Goal: Task Accomplishment & Management: Manage account settings

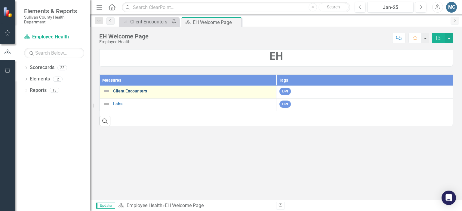
click at [135, 93] on link "Client Encounters" at bounding box center [193, 91] width 160 height 5
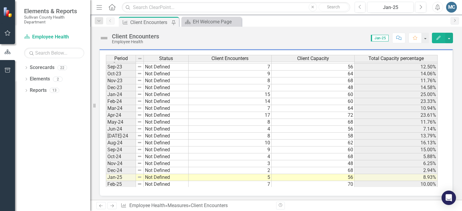
scroll to position [304, 0]
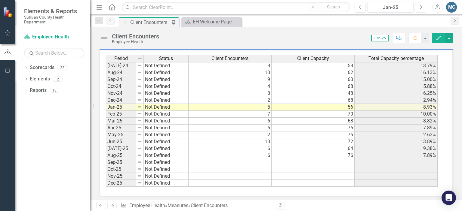
click at [419, 7] on icon "Next" at bounding box center [420, 7] width 3 height 5
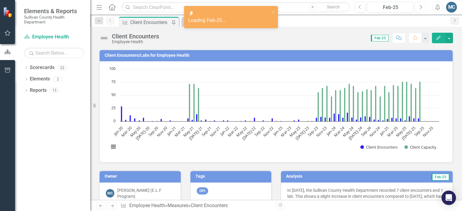
click at [420, 9] on icon "Next" at bounding box center [420, 7] width 3 height 5
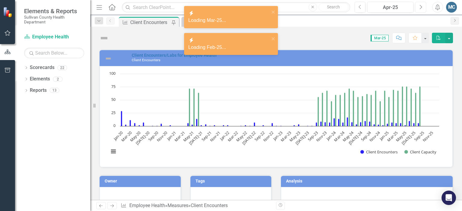
click at [420, 9] on icon "Next" at bounding box center [420, 7] width 3 height 5
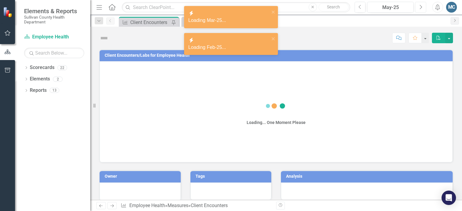
click at [420, 9] on icon "Next" at bounding box center [420, 7] width 3 height 5
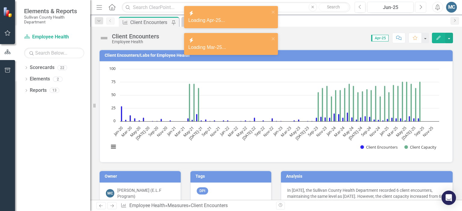
click at [420, 9] on icon "Next" at bounding box center [420, 7] width 3 height 5
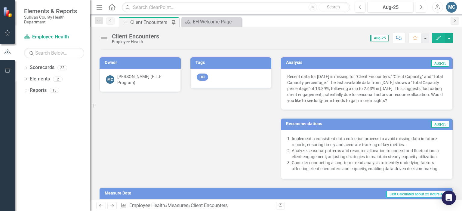
scroll to position [114, 0]
click at [289, 61] on h3 "Analysis" at bounding box center [323, 63] width 75 height 5
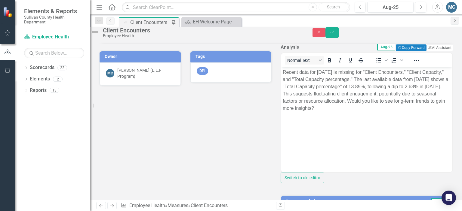
scroll to position [0, 0]
click at [322, 35] on icon "Close" at bounding box center [318, 32] width 5 height 4
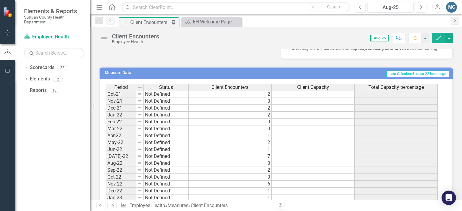
scroll to position [161, 0]
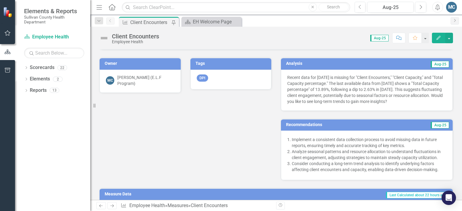
click at [304, 61] on h3 "Analysis" at bounding box center [323, 63] width 75 height 5
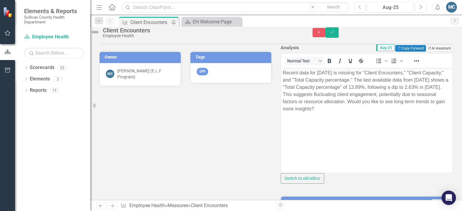
click at [432, 52] on button "ClearPoint AI AI Assistant" at bounding box center [439, 48] width 27 height 7
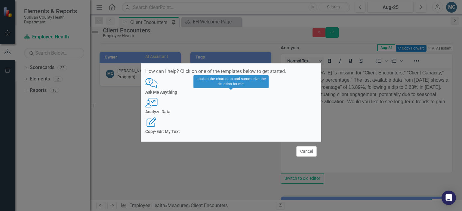
click at [226, 109] on div "User with Chart Analyze Data" at bounding box center [230, 106] width 171 height 17
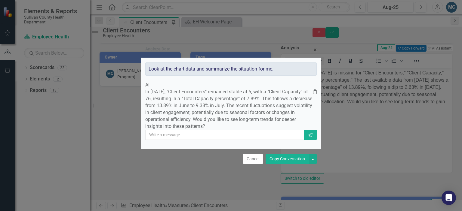
drag, startPoint x: 211, startPoint y: 117, endPoint x: 243, endPoint y: 125, distance: 32.6
click at [243, 125] on p "In August 2025, "Client Encounters" remained stable at 6, with a "Client Capaci…" at bounding box center [229, 109] width 168 height 41
click at [278, 164] on button "Copy Conversation" at bounding box center [286, 159] width 43 height 11
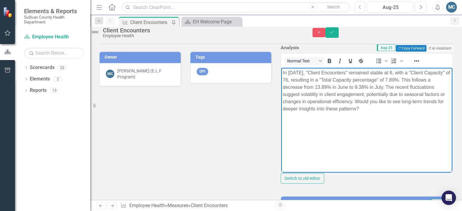
drag, startPoint x: 410, startPoint y: 101, endPoint x: 730, endPoint y: 204, distance: 336.3
click at [445, 112] on html "In August 2025, "Client Encounters" remained stable at 6, with a "Client Capaci…" at bounding box center [366, 113] width 171 height 90
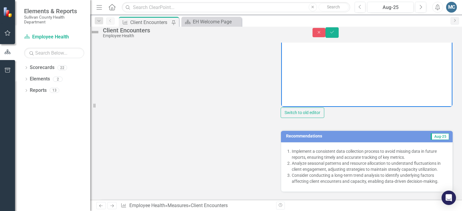
scroll to position [206, 0]
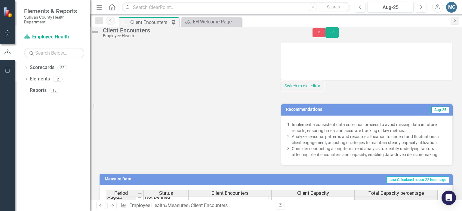
click at [330, 112] on h3 "Recommendations" at bounding box center [339, 109] width 107 height 5
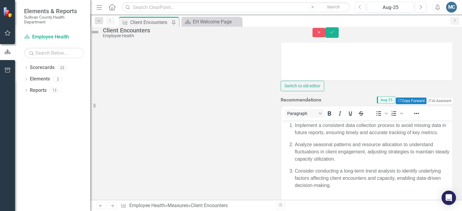
scroll to position [0, 0]
click at [426, 104] on button "ClearPoint AI AI Assistant" at bounding box center [439, 101] width 27 height 7
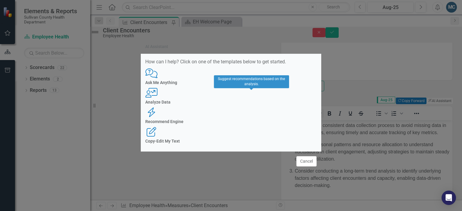
click at [249, 120] on h4 "Recommend Engine" at bounding box center [230, 122] width 171 height 5
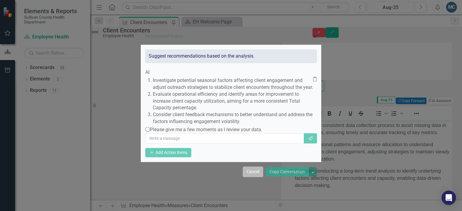
click at [257, 177] on button "Cancel" at bounding box center [253, 172] width 20 height 11
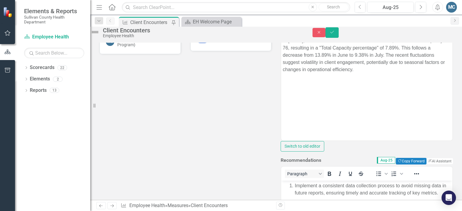
scroll to position [138, 0]
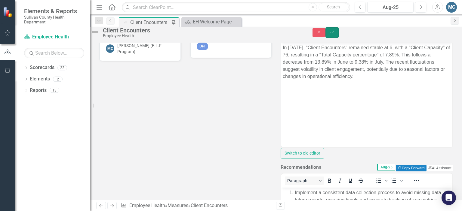
click at [335, 34] on icon "Save" at bounding box center [331, 32] width 5 height 4
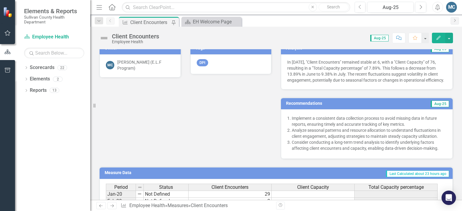
scroll to position [134, 0]
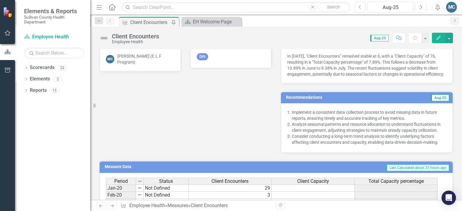
click at [350, 100] on h3 "Recommendations" at bounding box center [339, 97] width 107 height 5
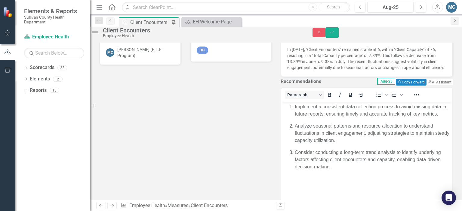
scroll to position [0, 0]
click at [430, 86] on button "ClearPoint AI AI Assistant" at bounding box center [439, 82] width 27 height 7
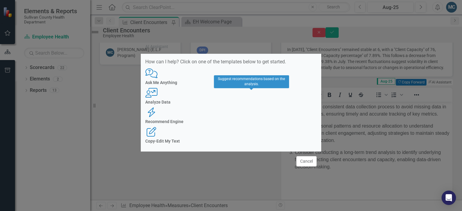
click at [249, 120] on h4 "Recommend Engine" at bounding box center [230, 122] width 171 height 5
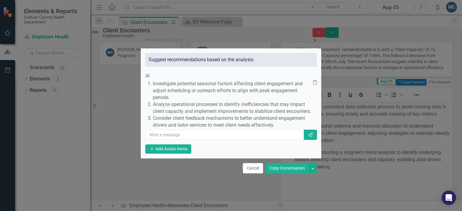
click at [279, 174] on button "Copy Conversation" at bounding box center [286, 168] width 43 height 11
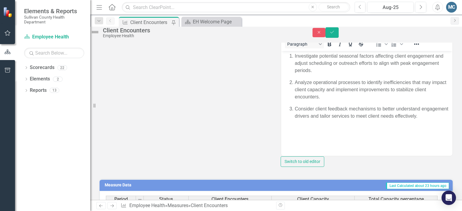
scroll to position [185, 0]
click at [335, 33] on icon "Save" at bounding box center [331, 32] width 5 height 4
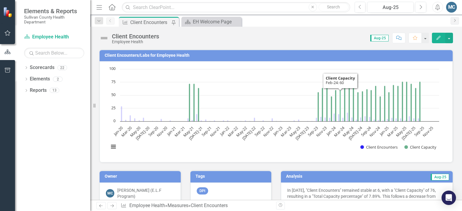
click at [339, 96] on icon "Feb-24, 60. Client Capacity." at bounding box center [340, 106] width 2 height 32
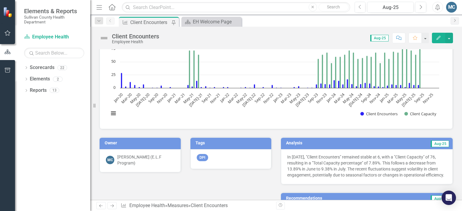
scroll to position [0, 0]
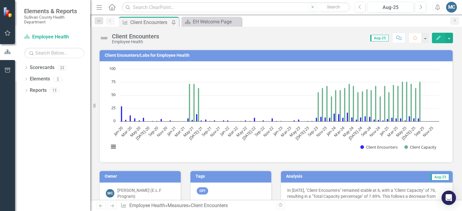
click at [117, 38] on div "Client Encounters" at bounding box center [135, 36] width 47 height 7
click at [37, 35] on link "Scorecard Employee Health" at bounding box center [54, 37] width 60 height 7
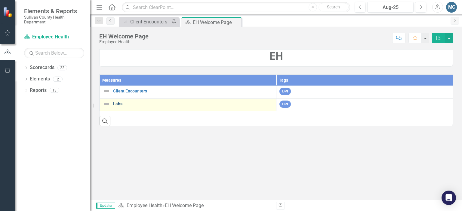
click at [117, 103] on link "Labs" at bounding box center [193, 104] width 160 height 5
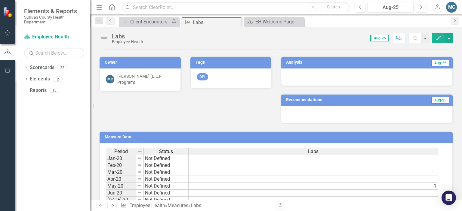
scroll to position [109, 0]
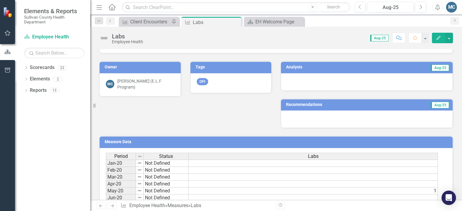
click at [293, 67] on h3 "Analysis" at bounding box center [323, 67] width 75 height 5
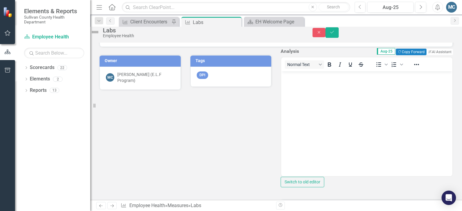
scroll to position [0, 0]
click at [426, 55] on button "ClearPoint AI AI Assistant" at bounding box center [439, 52] width 27 height 7
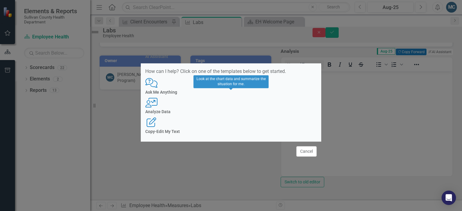
click at [234, 110] on div "Analyze Data" at bounding box center [230, 112] width 171 height 5
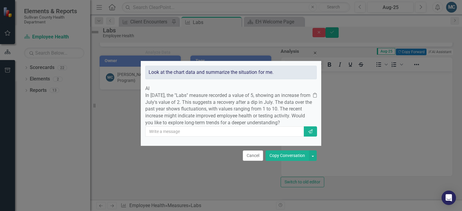
click at [284, 161] on button "Copy Conversation" at bounding box center [286, 156] width 43 height 11
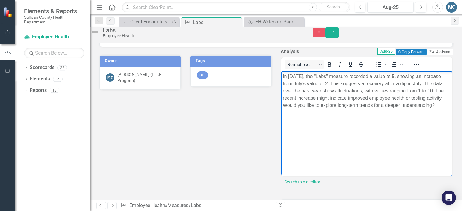
drag, startPoint x: 356, startPoint y: 104, endPoint x: 378, endPoint y: 112, distance: 23.4
click at [378, 109] on p "In August 2025, the "Labs" measure recorded a value of 5, showing an increase f…" at bounding box center [367, 91] width 168 height 36
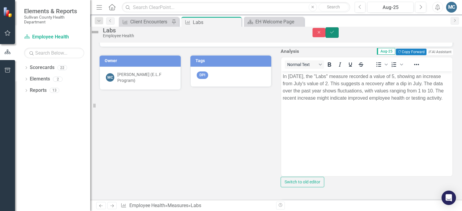
click at [338, 33] on button "Save" at bounding box center [331, 32] width 13 height 11
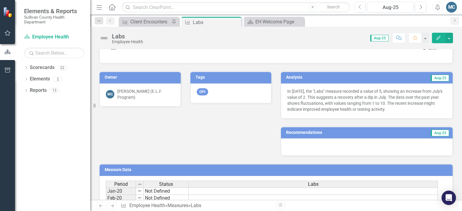
scroll to position [107, 0]
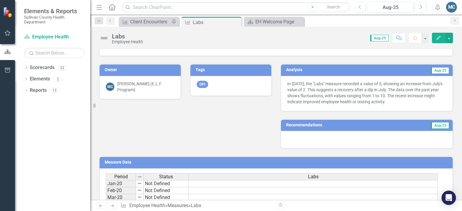
click at [318, 124] on h3 "Recommendations" at bounding box center [339, 125] width 107 height 5
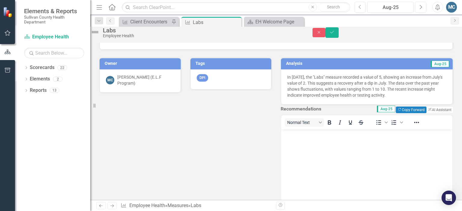
scroll to position [0, 0]
click at [426, 113] on button "ClearPoint AI AI Assistant" at bounding box center [439, 110] width 27 height 7
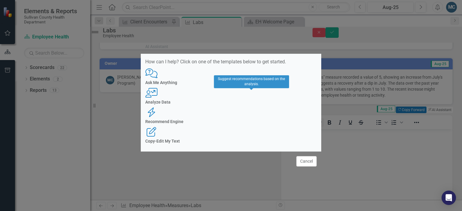
click at [254, 120] on h4 "Recommend Engine" at bounding box center [230, 122] width 171 height 5
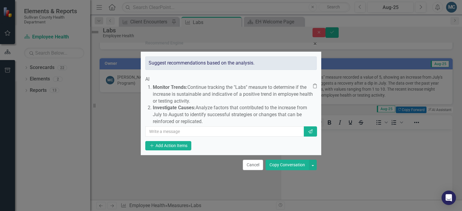
click at [282, 170] on button "Copy Conversation" at bounding box center [286, 165] width 43 height 11
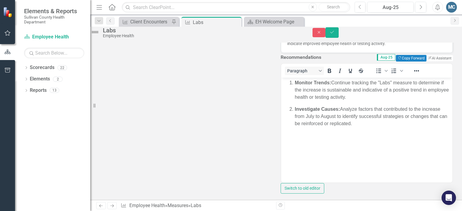
scroll to position [161, 0]
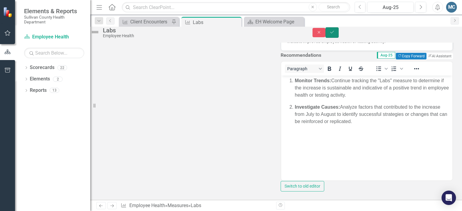
click at [334, 33] on icon "submit" at bounding box center [332, 32] width 4 height 2
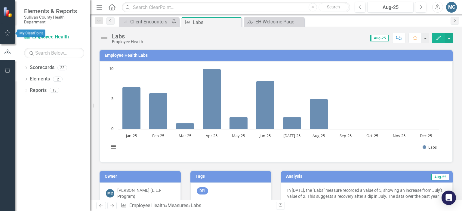
click at [7, 33] on icon "button" at bounding box center [8, 33] width 6 height 5
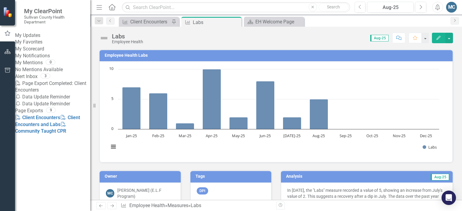
click at [44, 35] on link "My Updates" at bounding box center [52, 35] width 75 height 7
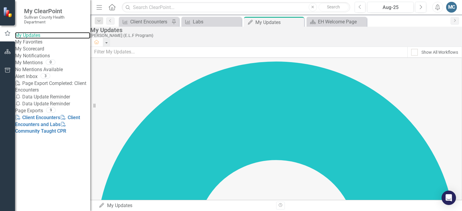
scroll to position [44, 0]
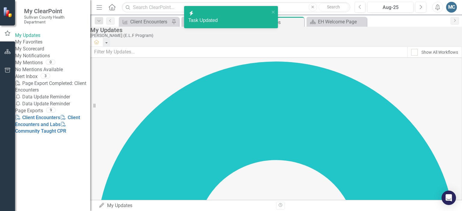
checkbox input "false"
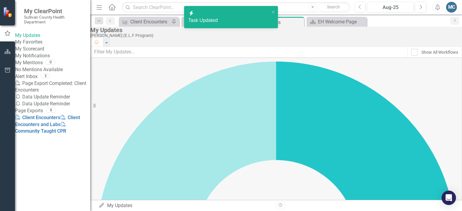
checkbox input "false"
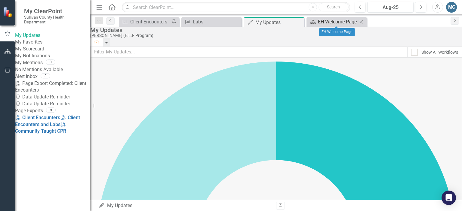
click at [333, 20] on div "EH Welcome Page" at bounding box center [338, 22] width 40 height 8
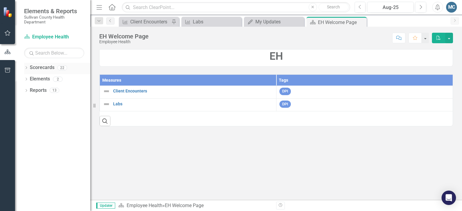
click at [26, 68] on icon "Dropdown" at bounding box center [26, 68] width 4 height 3
click at [21, 79] on icon at bounding box center [21, 79] width 2 height 3
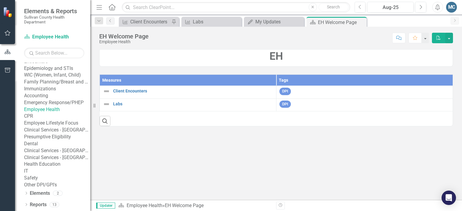
scroll to position [67, 0]
click at [53, 127] on link "Employee Lifestyle Focus" at bounding box center [57, 123] width 66 height 7
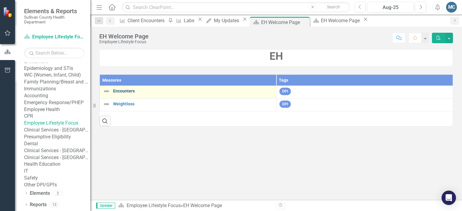
click at [126, 91] on link "Encounters" at bounding box center [193, 91] width 160 height 5
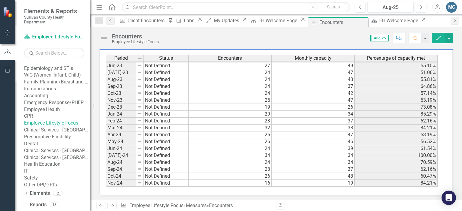
scroll to position [283, 0]
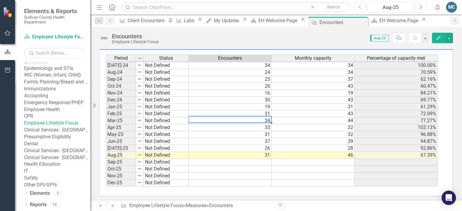
click at [106, 115] on div "Period Status Encounters Monthly capacity Percentage of capacity met Jun-23 Not…" at bounding box center [106, 76] width 0 height 222
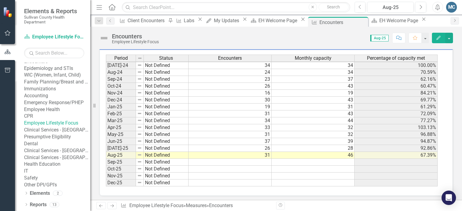
click at [315, 34] on div "Score: N/A Aug-25 Completed Comment Favorite Edit" at bounding box center [307, 38] width 291 height 10
click at [307, 39] on div "Score: N/A Aug-25 Completed Comment Favorite Edit" at bounding box center [307, 38] width 291 height 10
click at [200, 38] on div "Score: N/A Aug-25 Completed Comment Favorite Edit" at bounding box center [307, 38] width 291 height 10
click at [208, 38] on div "Score: N/A Aug-25 Completed Comment Favorite Edit" at bounding box center [307, 38] width 291 height 10
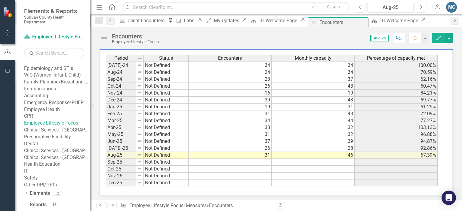
click at [442, 72] on div "Period Status Encounters Monthly capacity Percentage of capacity met Jun-23 Not…" at bounding box center [275, 123] width 353 height 146
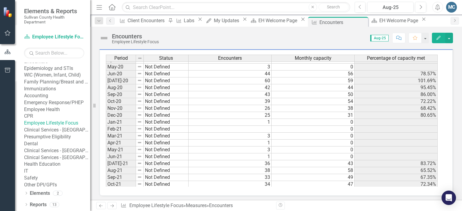
click at [440, 51] on div "Period Status Encounters Monthly capacity Percentage of capacity met Jan-20 Not…" at bounding box center [275, 123] width 353 height 146
click at [440, 52] on div "Period Status Encounters Monthly capacity Percentage of capacity met Jan-20 Not…" at bounding box center [275, 123] width 353 height 146
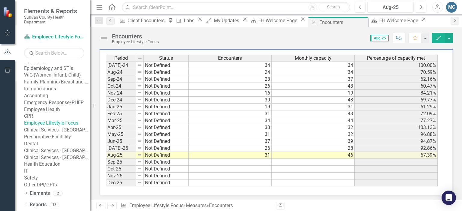
click at [120, 38] on div "Encounters" at bounding box center [135, 36] width 47 height 7
click at [51, 127] on link "Employee Lifestyle Focus" at bounding box center [57, 123] width 66 height 7
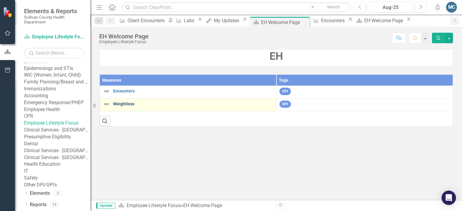
click at [120, 102] on link "Weightloss" at bounding box center [193, 104] width 160 height 5
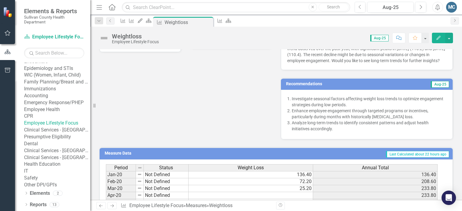
click at [68, 134] on link "Clinical Services - [GEOGRAPHIC_DATA] ([PERSON_NAME])" at bounding box center [57, 130] width 66 height 7
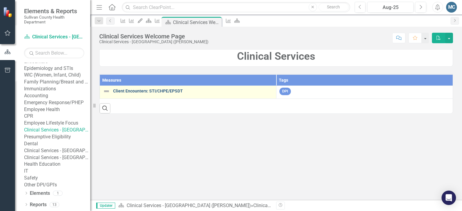
click at [146, 92] on link "Client Encounters: STI/CHPE/EPSDT" at bounding box center [193, 91] width 160 height 5
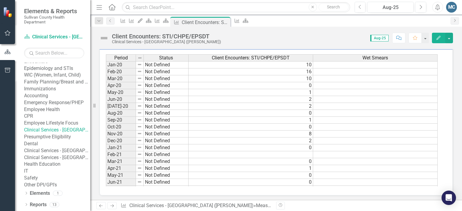
click at [69, 134] on link "Clinical Services - [GEOGRAPHIC_DATA] ([PERSON_NAME])" at bounding box center [57, 130] width 66 height 7
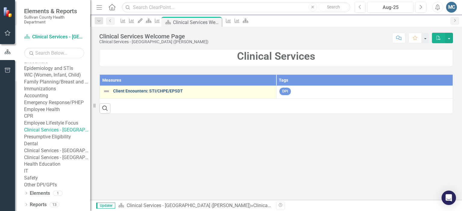
click at [153, 90] on link "Client Encounters: STI/CHPE/EPSDT" at bounding box center [193, 91] width 160 height 5
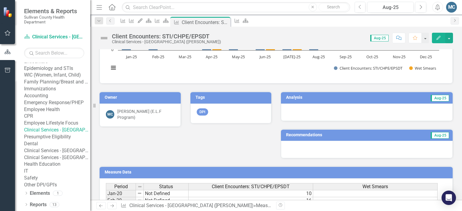
click at [302, 99] on td "Analysis" at bounding box center [323, 98] width 75 height 9
click at [299, 98] on h3 "Analysis" at bounding box center [323, 97] width 75 height 5
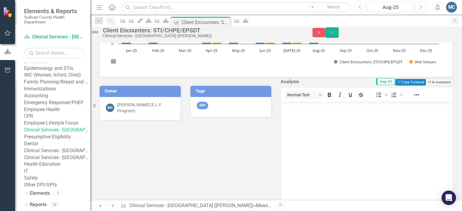
click at [426, 86] on button "ClearPoint AI AI Assistant" at bounding box center [439, 82] width 27 height 7
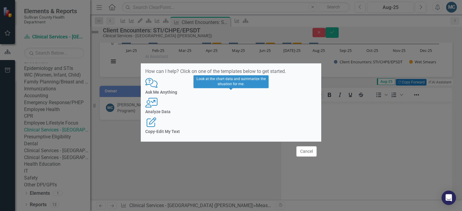
click at [239, 109] on div "User with Chart Analyze Data" at bounding box center [230, 106] width 171 height 17
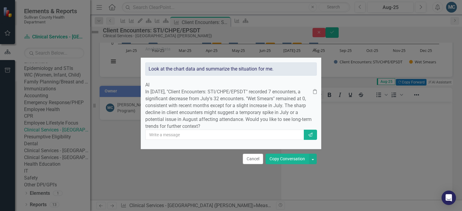
click at [280, 164] on button "Copy Conversation" at bounding box center [286, 159] width 43 height 11
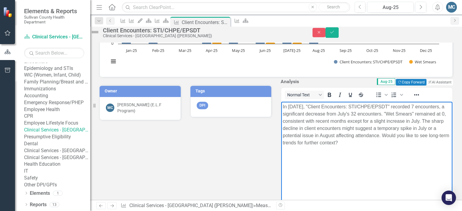
drag, startPoint x: 309, startPoint y: 143, endPoint x: 436, endPoint y: 142, distance: 126.8
click at [436, 142] on p "In August 2025, "Client Encounters: STI/CHPE/EPSDT" recorded 7 encounters, a si…" at bounding box center [367, 124] width 168 height 43
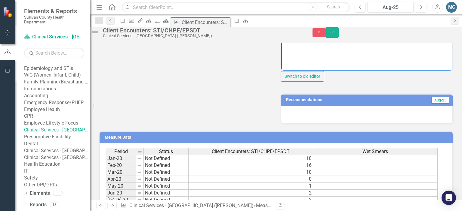
scroll to position [215, 0]
click at [345, 102] on h3 "Recommendations" at bounding box center [339, 100] width 107 height 5
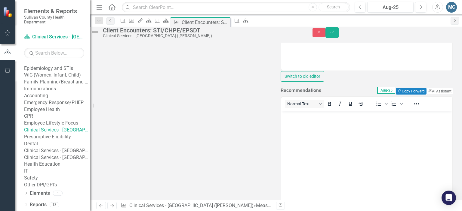
scroll to position [0, 0]
click at [430, 95] on button "ClearPoint AI AI Assistant" at bounding box center [439, 91] width 27 height 7
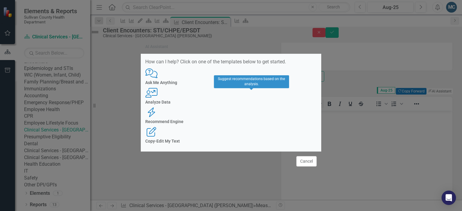
click at [264, 120] on h4 "Recommend Engine" at bounding box center [230, 122] width 171 height 5
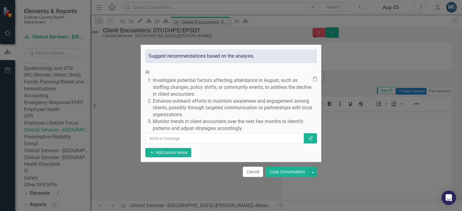
click at [285, 177] on button "Copy Conversation" at bounding box center [286, 172] width 43 height 11
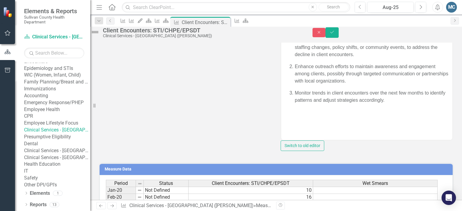
scroll to position [292, 0]
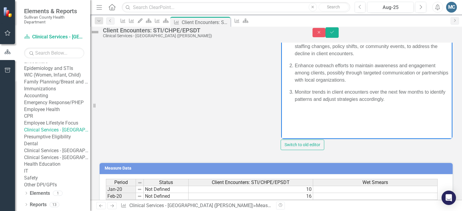
click at [299, 114] on body "Investigate potential factors affecting attendance in August, such as staffing …" at bounding box center [366, 79] width 171 height 90
click at [429, 99] on p "Monitor trends in client encounters over the next few months to identify patter…" at bounding box center [373, 95] width 156 height 14
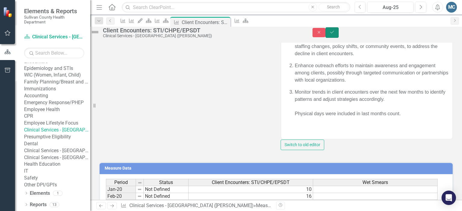
click at [335, 34] on icon "Save" at bounding box center [331, 32] width 5 height 4
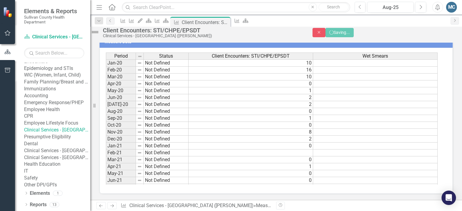
scroll to position [288, 0]
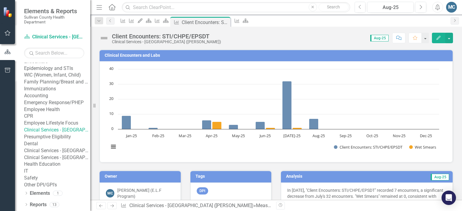
click at [54, 134] on link "Clinical Services - [GEOGRAPHIC_DATA] ([PERSON_NAME])" at bounding box center [57, 130] width 66 height 7
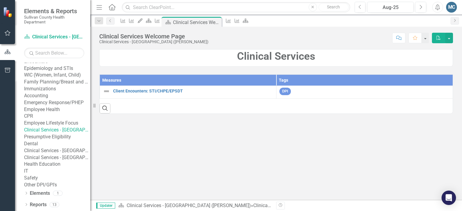
click at [43, 120] on link "CPR" at bounding box center [57, 116] width 66 height 7
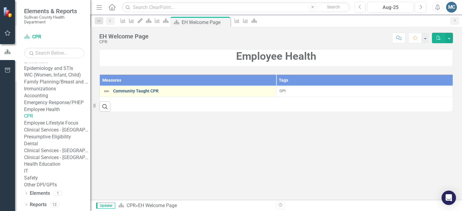
click at [140, 89] on link "Community Taught CPR" at bounding box center [193, 91] width 160 height 5
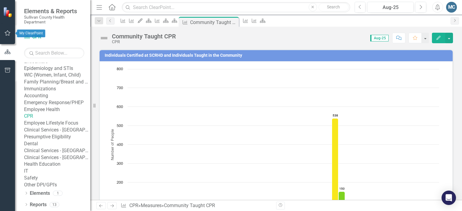
click at [8, 32] on icon "button" at bounding box center [8, 32] width 6 height 5
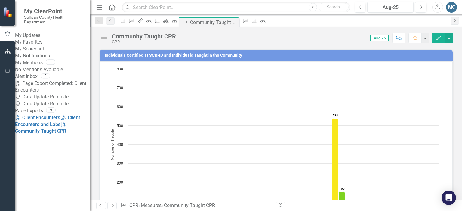
click at [48, 36] on link "My Updates" at bounding box center [52, 35] width 75 height 7
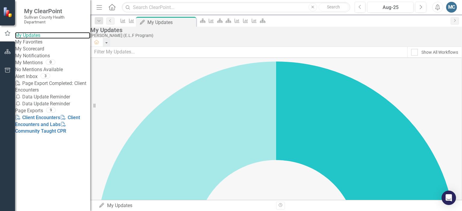
scroll to position [44, 0]
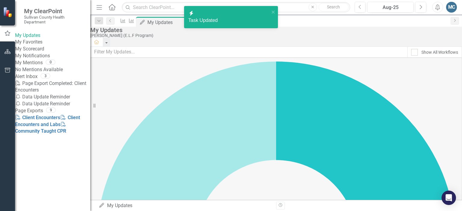
checkbox input "false"
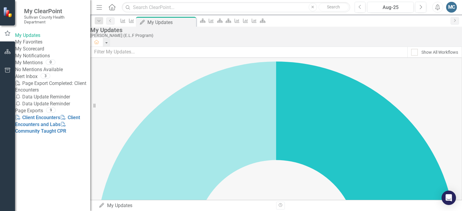
click at [104, 33] on div "My Updates" at bounding box center [274, 30] width 368 height 7
click at [265, 22] on link "Scorecard" at bounding box center [261, 21] width 8 height 8
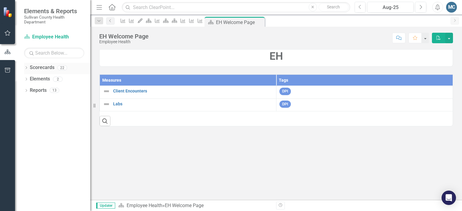
click at [27, 66] on div "Dropdown" at bounding box center [26, 68] width 4 height 5
click at [28, 76] on div "Dropdown Sullivan County Regional Health Department" at bounding box center [54, 79] width 72 height 10
click at [23, 78] on icon "Dropdown" at bounding box center [20, 79] width 5 height 4
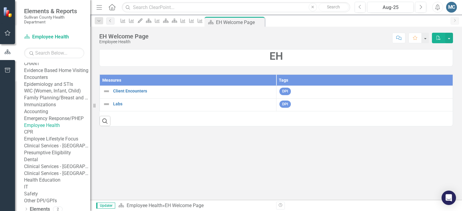
scroll to position [33, 0]
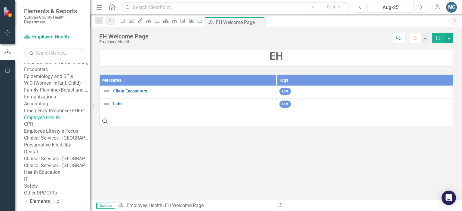
click at [47, 128] on div "CPR" at bounding box center [57, 124] width 66 height 7
click at [44, 128] on link "CPR" at bounding box center [57, 124] width 66 height 7
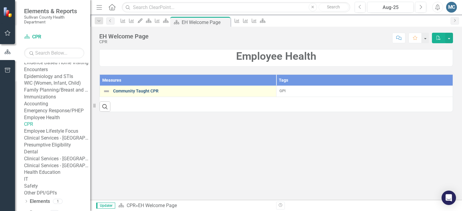
click at [139, 90] on link "Community Taught CPR" at bounding box center [193, 91] width 160 height 5
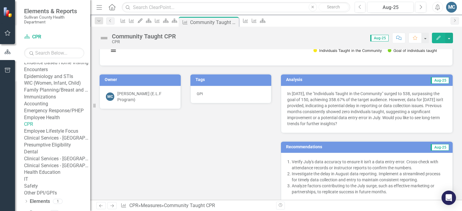
scroll to position [190, 0]
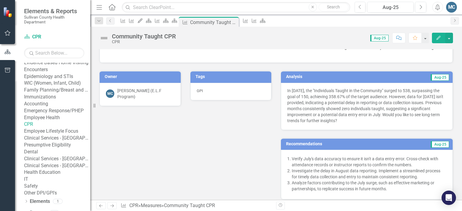
click at [314, 76] on h3 "Analysis" at bounding box center [323, 77] width 75 height 5
click at [310, 78] on h3 "Analysis" at bounding box center [323, 77] width 75 height 5
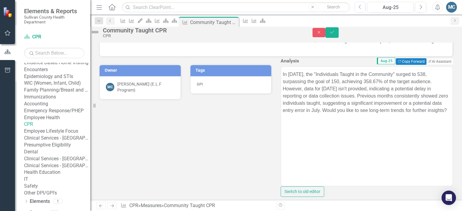
scroll to position [0, 0]
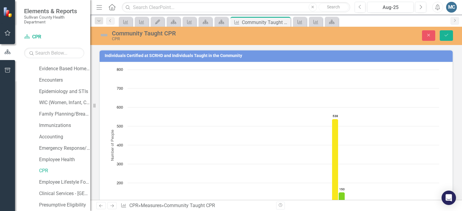
scroll to position [190, 0]
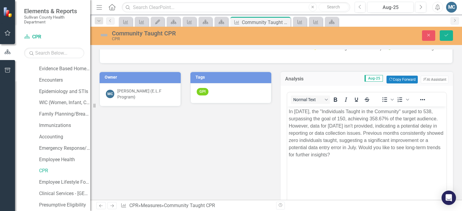
click at [426, 79] on button "ClearPoint AI AI Assistant" at bounding box center [434, 80] width 28 height 8
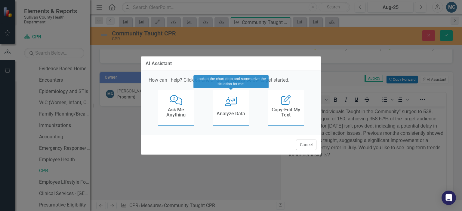
click at [243, 115] on h4 "Analyze Data" at bounding box center [230, 113] width 29 height 5
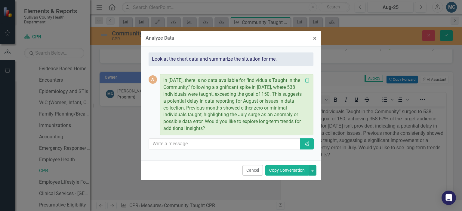
click at [288, 173] on button "Copy Conversation" at bounding box center [286, 170] width 43 height 11
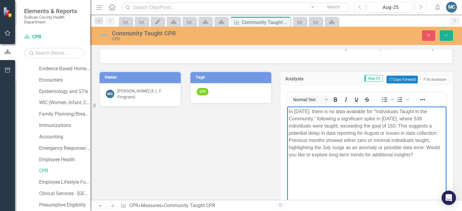
drag, startPoint x: 426, startPoint y: 147, endPoint x: 445, endPoint y: 164, distance: 25.1
click at [445, 164] on html "In [DATE], there is no data available for "Individuals Taught in the Community,…" at bounding box center [366, 151] width 159 height 90
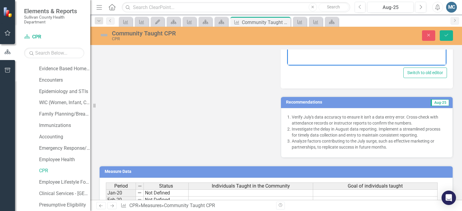
scroll to position [345, 0]
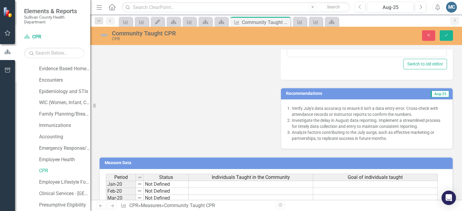
click at [316, 91] on h3 "Recommendations" at bounding box center [339, 93] width 107 height 5
click at [321, 92] on h3 "Recommendations" at bounding box center [339, 93] width 107 height 5
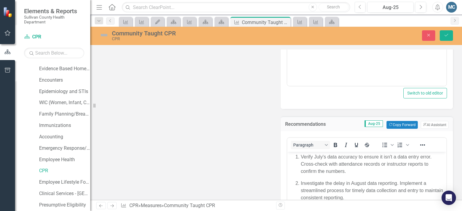
scroll to position [348, 0]
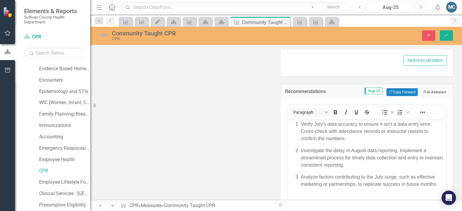
click at [424, 90] on button "ClearPoint AI AI Assistant" at bounding box center [434, 92] width 28 height 8
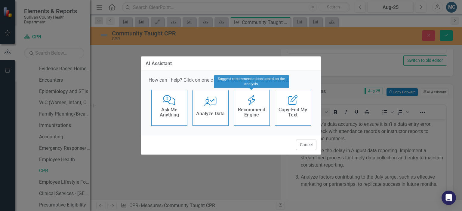
click at [254, 112] on h4 "Recommend Engine" at bounding box center [251, 112] width 29 height 11
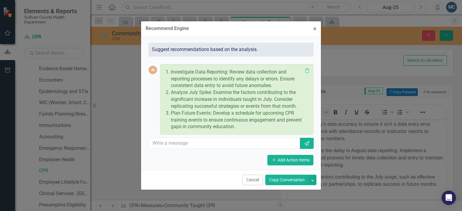
click at [294, 180] on button "Copy Conversation" at bounding box center [286, 180] width 43 height 11
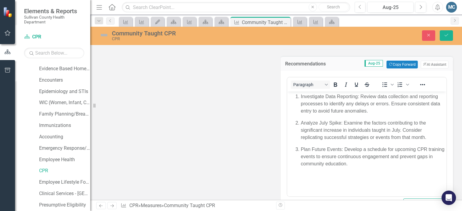
scroll to position [376, 0]
click at [381, 165] on p "Plan Future Events: Develop a schedule for upcoming CPR training events to ensu…" at bounding box center [373, 156] width 144 height 22
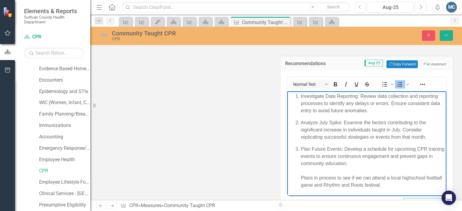
click at [412, 177] on p "Plan Future Events: Develop a schedule for upcoming CPR training events to ensu…" at bounding box center [373, 166] width 144 height 43
drag, startPoint x: 415, startPoint y: 176, endPoint x: 424, endPoint y: 163, distance: 16.3
click at [424, 163] on p "Plan Future Events: Develop a schedule for upcoming CPR training events to ensu…" at bounding box center [373, 166] width 144 height 43
click at [410, 178] on p "Plan Future Events: Develop a schedule for upcoming CPR training events to ensu…" at bounding box center [373, 166] width 144 height 43
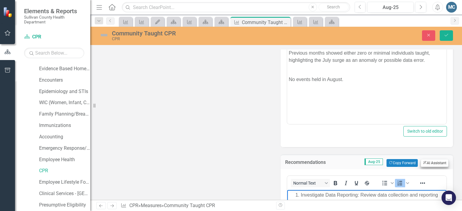
scroll to position [278, 0]
click at [446, 32] on button "Save" at bounding box center [445, 35] width 13 height 11
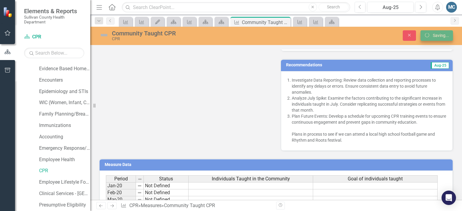
scroll to position [275, 0]
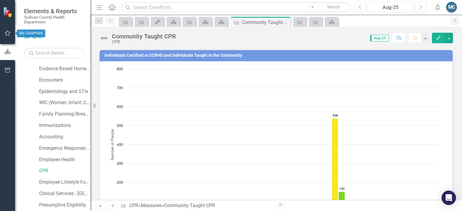
click at [7, 33] on icon "button" at bounding box center [8, 33] width 6 height 5
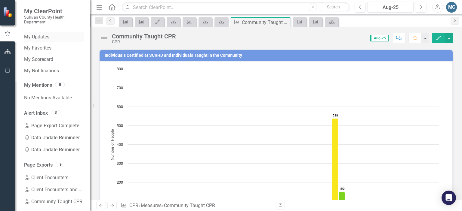
click at [50, 36] on link "My Updates" at bounding box center [54, 37] width 60 height 7
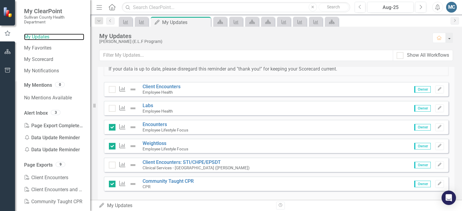
scroll to position [36, 0]
click at [113, 186] on div at bounding box center [112, 184] width 7 height 7
click at [113, 185] on input "checkbox" at bounding box center [111, 183] width 4 height 4
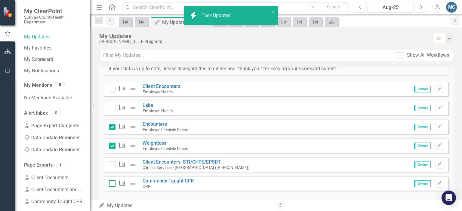
checkbox input "false"
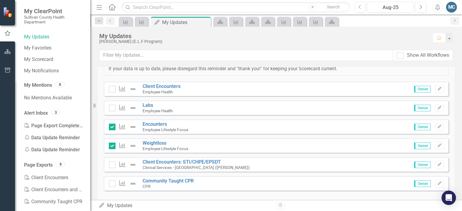
click at [119, 35] on div "My Updates" at bounding box center [262, 36] width 327 height 7
click at [131, 39] on div "[PERSON_NAME] (E.L.F Program)" at bounding box center [262, 41] width 327 height 5
click at [331, 26] on div "Scorecard" at bounding box center [332, 22] width 14 height 10
click at [332, 23] on icon at bounding box center [331, 22] width 5 height 4
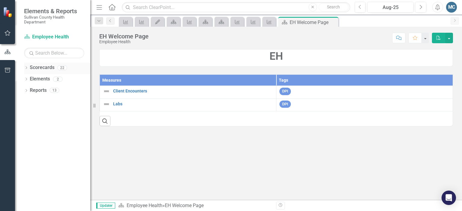
click at [27, 68] on icon "Dropdown" at bounding box center [26, 68] width 4 height 3
click at [31, 78] on icon "Dropdown" at bounding box center [29, 79] width 5 height 4
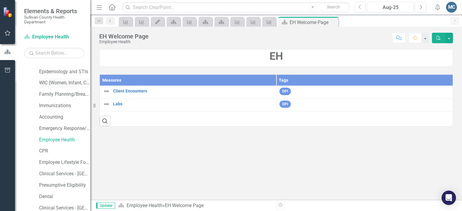
scroll to position [54, 0]
click at [66, 160] on link "Employee Lifestyle Focus" at bounding box center [64, 162] width 51 height 7
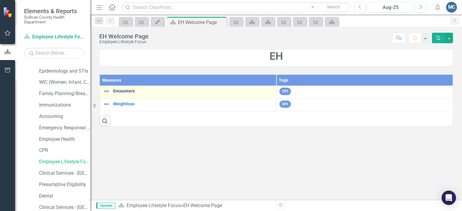
click at [127, 91] on link "Encounters" at bounding box center [193, 91] width 160 height 5
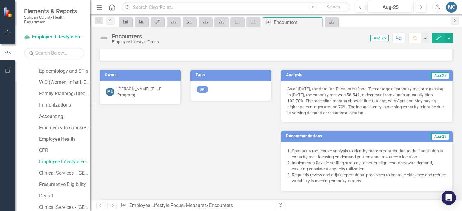
scroll to position [102, 0]
click at [307, 71] on td "Analysis" at bounding box center [323, 75] width 75 height 9
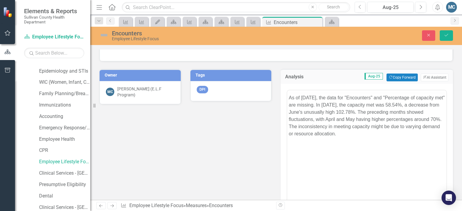
scroll to position [0, 0]
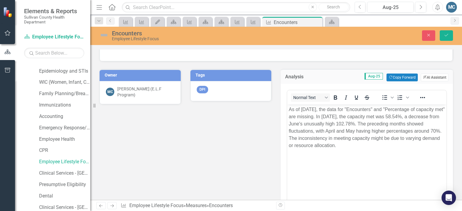
click at [430, 77] on button "ClearPoint AI AI Assistant" at bounding box center [434, 78] width 28 height 8
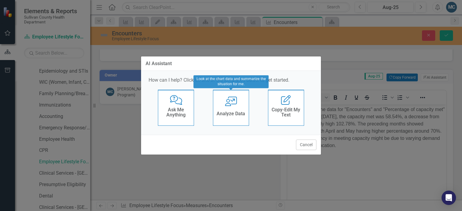
click at [229, 110] on div "Analyze Data" at bounding box center [230, 115] width 29 height 10
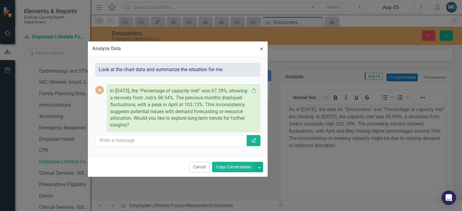
drag, startPoint x: 231, startPoint y: 47, endPoint x: 178, endPoint y: 50, distance: 53.3
click at [178, 50] on div "Analyze Data × Close" at bounding box center [178, 49] width 180 height 16
click at [235, 165] on button "Copy Conversation" at bounding box center [233, 167] width 43 height 11
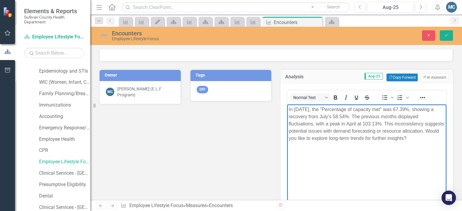
drag, startPoint x: 312, startPoint y: 139, endPoint x: 318, endPoint y: 154, distance: 17.0
click at [318, 154] on body "In [DATE], the "Percentage of capacity met" was 67.39%, showing a recovery from…" at bounding box center [366, 149] width 159 height 90
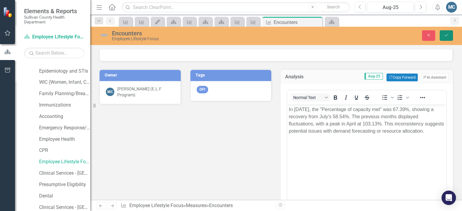
click at [445, 39] on button "Save" at bounding box center [445, 35] width 13 height 11
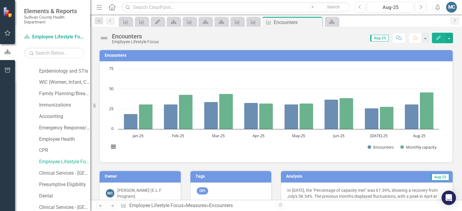
scroll to position [133, 0]
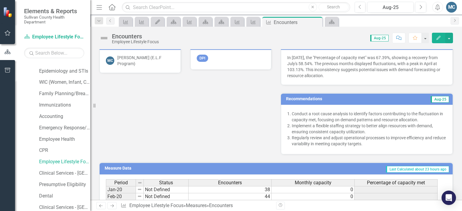
click at [373, 103] on td "Recommendations" at bounding box center [339, 99] width 107 height 9
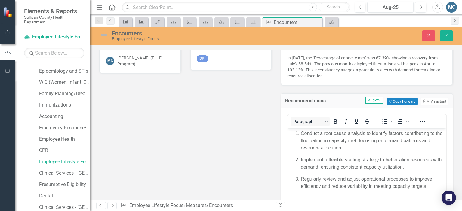
scroll to position [0, 0]
click at [424, 102] on button "ClearPoint AI AI Assistant" at bounding box center [434, 102] width 28 height 8
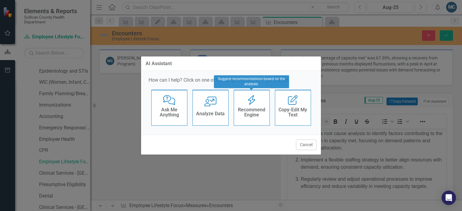
click at [250, 113] on h4 "Recommend Engine" at bounding box center [251, 112] width 29 height 11
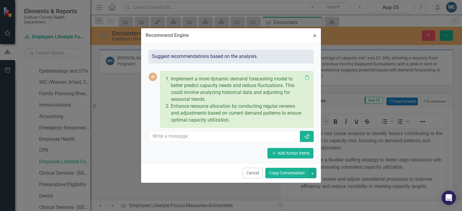
click at [286, 170] on button "Copy Conversation" at bounding box center [286, 173] width 43 height 11
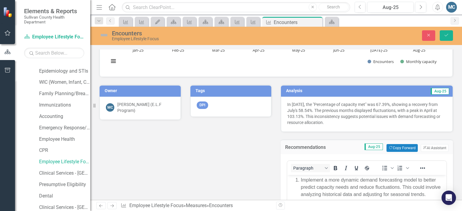
scroll to position [86, 0]
click at [448, 33] on icon "Save" at bounding box center [445, 35] width 5 height 4
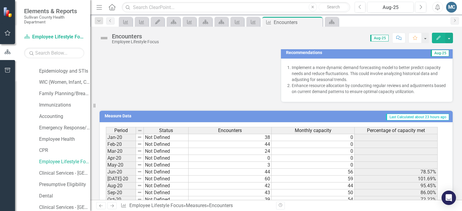
scroll to position [179, 0]
click at [8, 30] on button "button" at bounding box center [8, 33] width 14 height 13
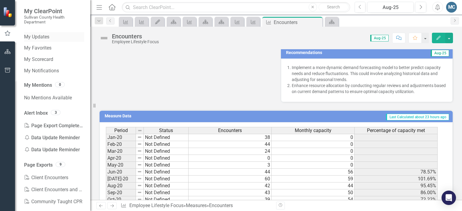
click at [46, 38] on link "My Updates" at bounding box center [54, 37] width 60 height 7
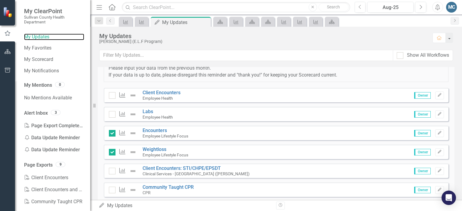
scroll to position [30, 0]
click at [111, 151] on input "checkbox" at bounding box center [111, 151] width 4 height 4
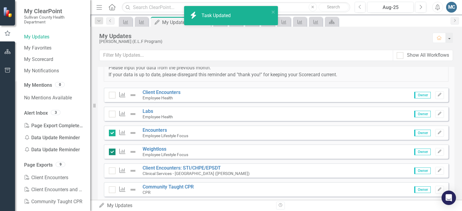
checkbox input "false"
click at [113, 115] on div at bounding box center [112, 114] width 7 height 7
click at [113, 115] on input "checkbox" at bounding box center [111, 113] width 4 height 4
checkbox input "true"
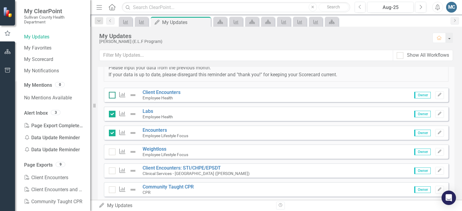
click at [113, 96] on div at bounding box center [112, 95] width 7 height 7
click at [113, 96] on input "checkbox" at bounding box center [111, 94] width 4 height 4
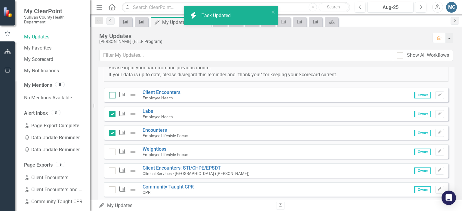
checkbox input "true"
click at [110, 173] on div at bounding box center [112, 171] width 7 height 7
click at [110, 172] on input "checkbox" at bounding box center [111, 170] width 4 height 4
checkbox input "true"
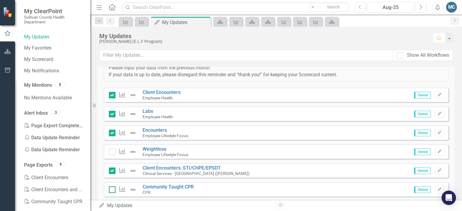
click at [112, 188] on input "checkbox" at bounding box center [111, 189] width 4 height 4
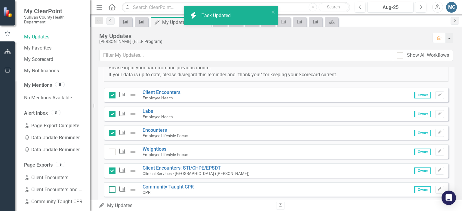
checkbox input "true"
